Goal: Information Seeking & Learning: Understand process/instructions

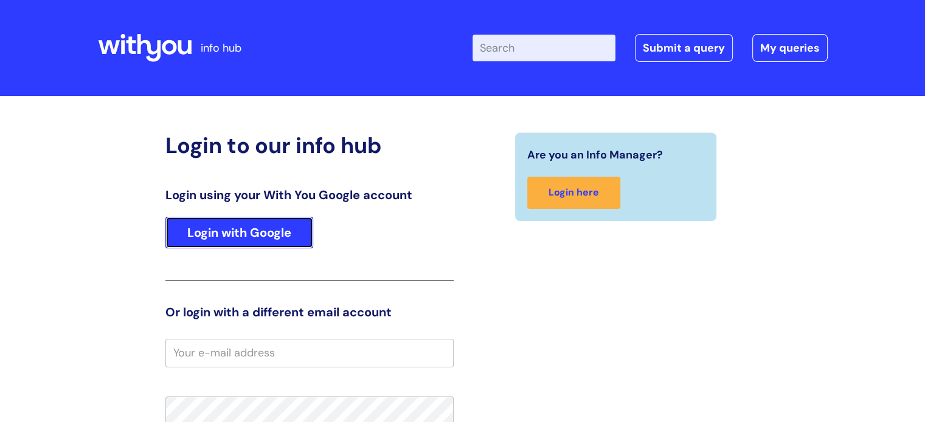
click at [243, 218] on link "Login with Google" at bounding box center [239, 233] width 148 height 32
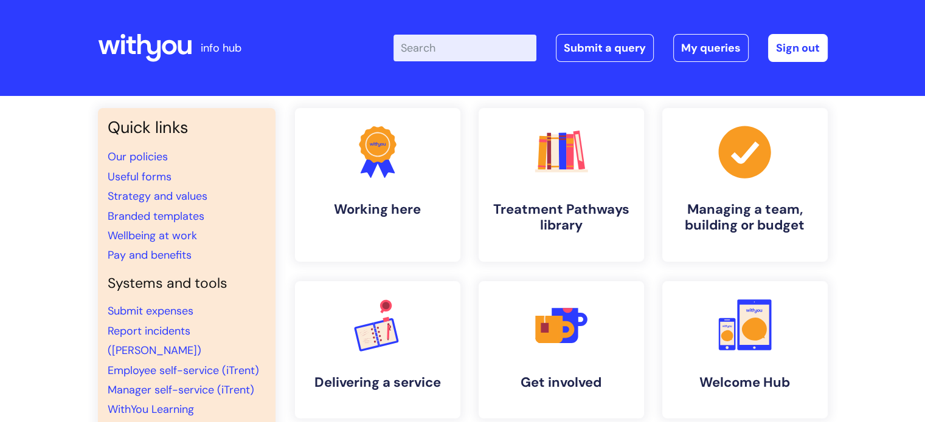
click at [464, 50] on input "Enter your search term here..." at bounding box center [464, 48] width 143 height 27
type input "sabb"
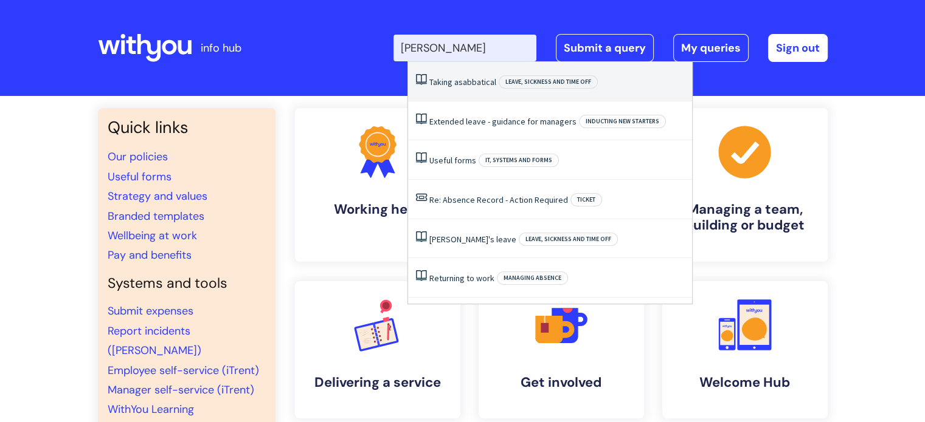
click at [474, 83] on span "sabbatical" at bounding box center [477, 82] width 38 height 11
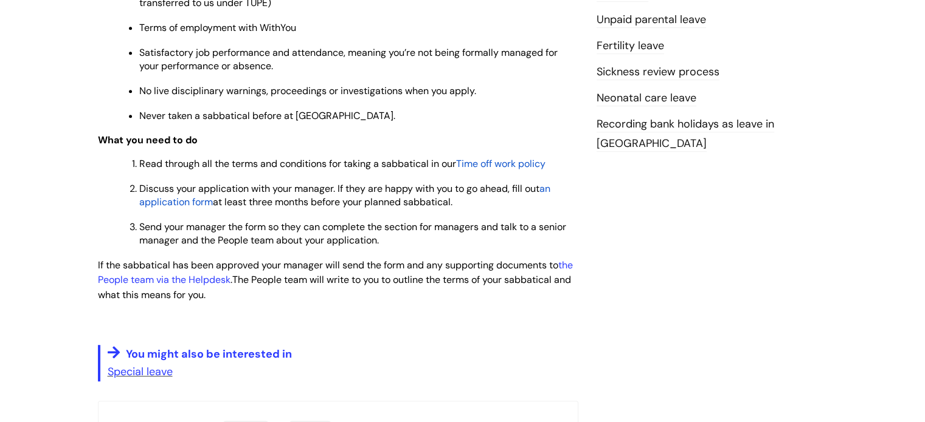
scroll to position [588, 0]
click at [546, 192] on span "an application form" at bounding box center [344, 195] width 411 height 26
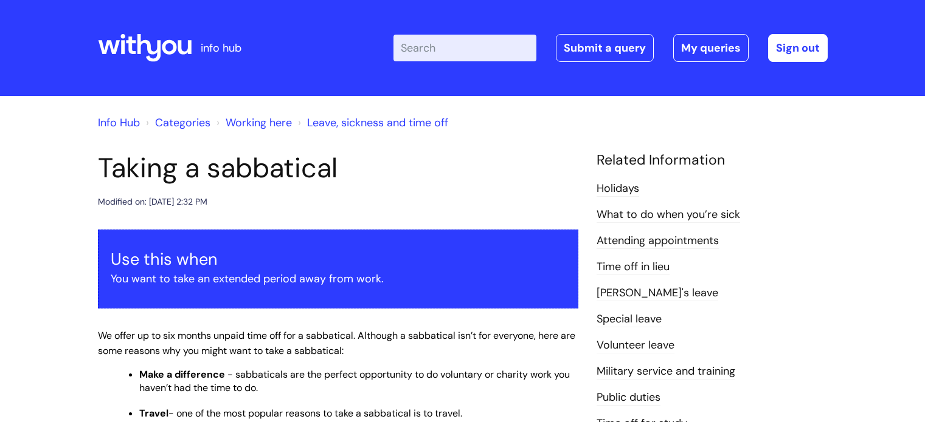
scroll to position [588, 0]
